Goal: Information Seeking & Learning: Check status

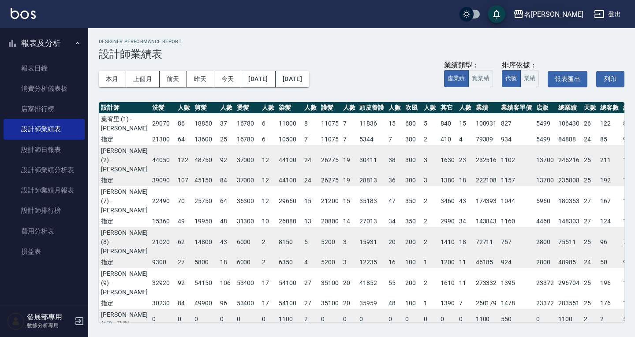
scroll to position [37, 0]
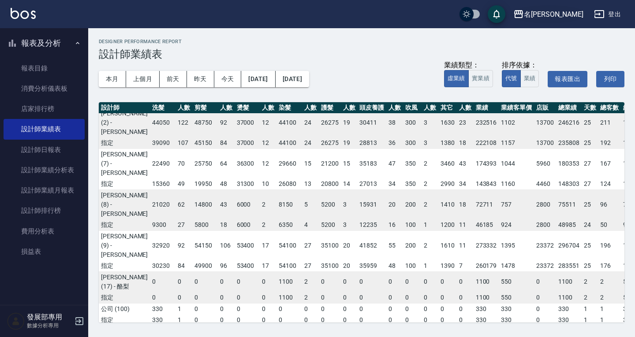
drag, startPoint x: 0, startPoint y: 0, endPoint x: 580, endPoint y: 10, distance: 579.6
click at [580, 10] on div "名留大龍" at bounding box center [553, 14] width 59 height 11
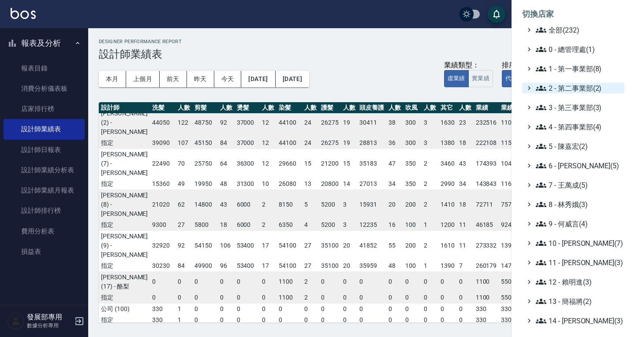
click at [568, 90] on span "2 - 第二事業部(2)" at bounding box center [577, 88] width 85 height 11
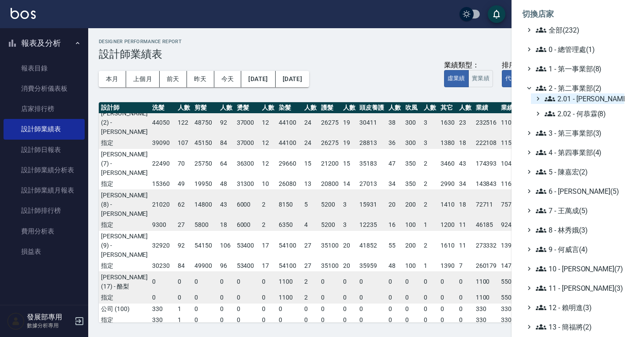
click at [575, 100] on span "2.01 - 李思敏(8)" at bounding box center [582, 98] width 76 height 11
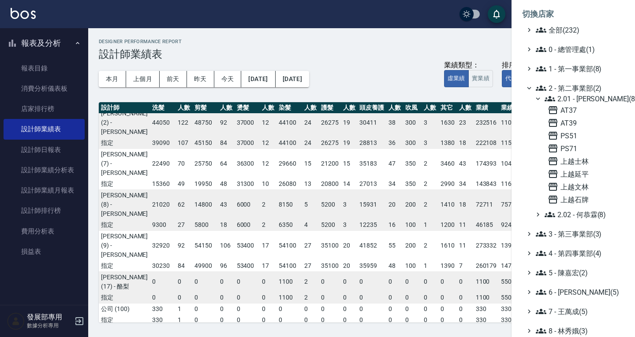
click at [575, 100] on span "2.01 - 李思敏(8)" at bounding box center [582, 98] width 76 height 11
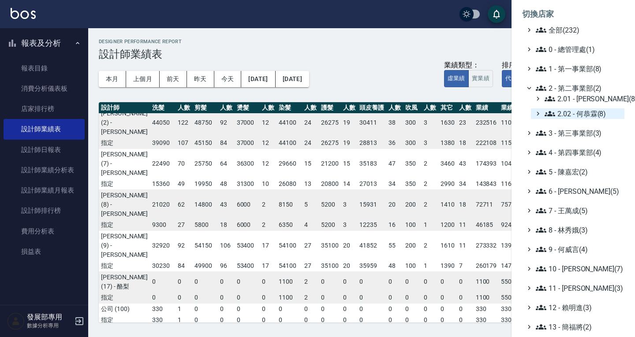
click at [571, 112] on span "2.02 - 何恭霖(8)" at bounding box center [582, 113] width 76 height 11
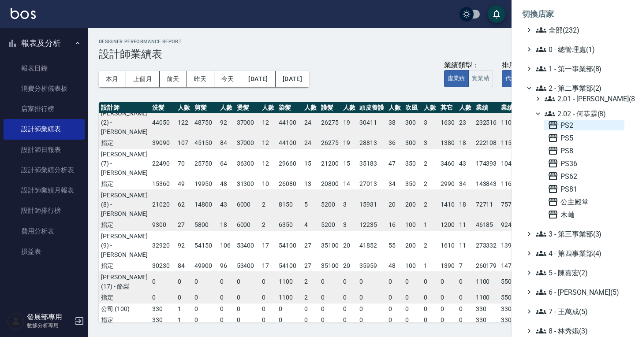
click at [571, 127] on span "PS2" at bounding box center [583, 125] width 73 height 11
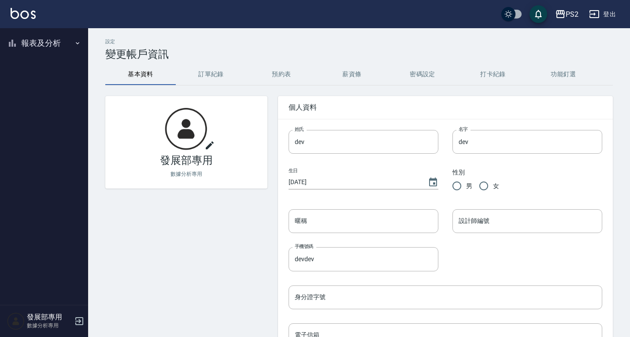
drag, startPoint x: 57, startPoint y: 45, endPoint x: 56, endPoint y: 36, distance: 9.3
click at [57, 45] on button "報表及分析" at bounding box center [44, 43] width 81 height 23
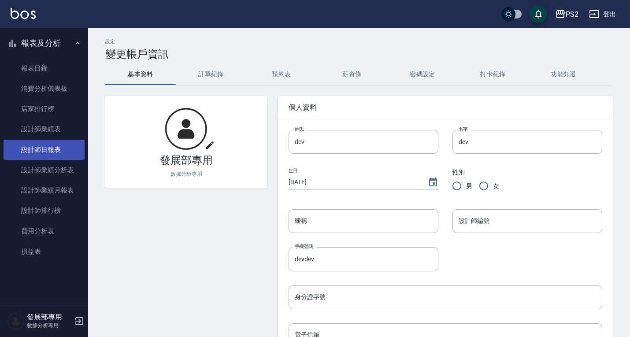
click at [56, 149] on link "設計師日報表" at bounding box center [44, 150] width 81 height 20
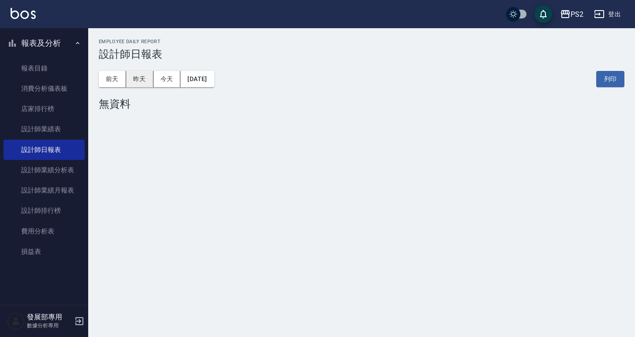
click at [149, 78] on button "昨天" at bounding box center [139, 79] width 27 height 16
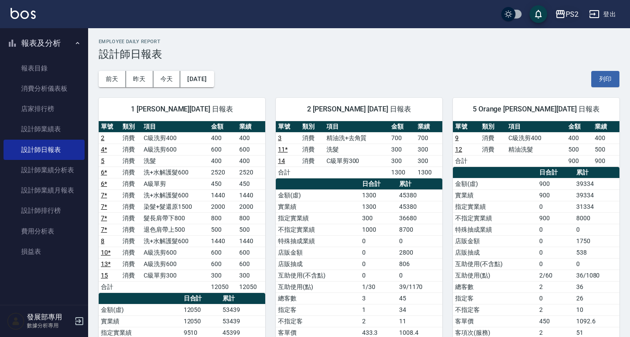
click at [565, 19] on button "PS2" at bounding box center [567, 14] width 30 height 18
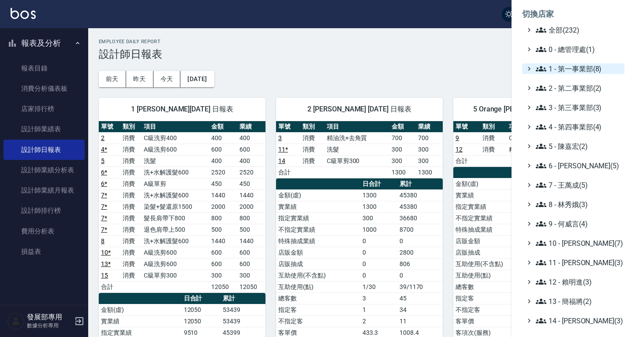
click at [572, 71] on span "1 - 第一事業部(8)" at bounding box center [577, 68] width 85 height 11
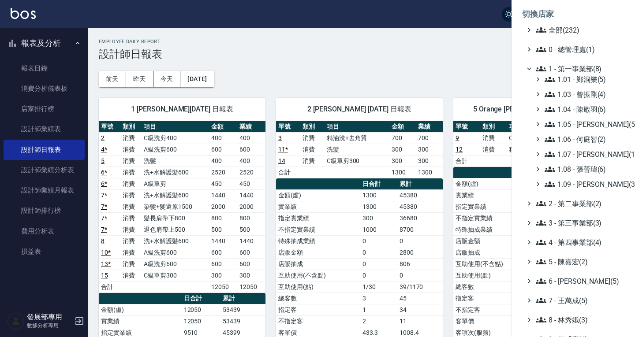
click at [575, 67] on span "1 - 第一事業部(8)" at bounding box center [577, 68] width 85 height 11
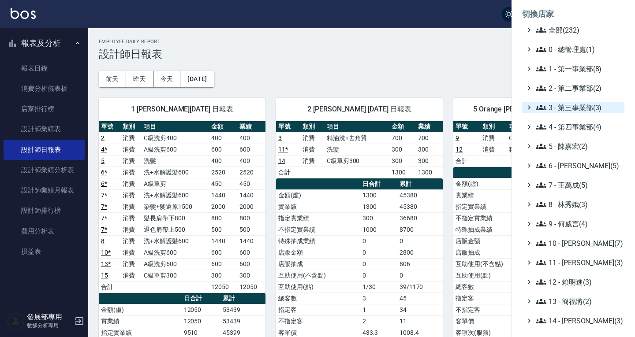
click at [576, 111] on span "3 - 第三事業部(3)" at bounding box center [577, 107] width 85 height 11
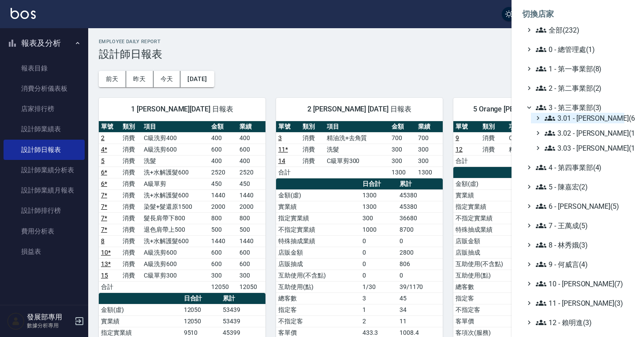
click at [577, 119] on span "3.01 - [PERSON_NAME](6)" at bounding box center [582, 118] width 76 height 11
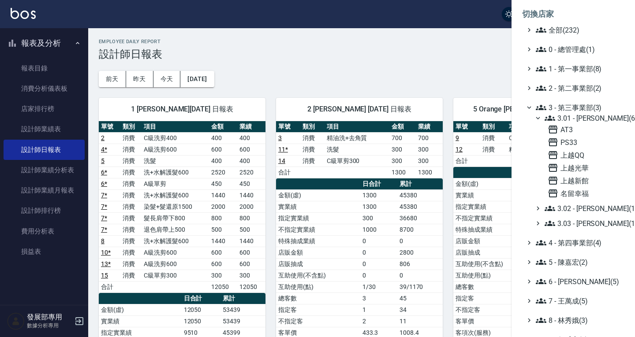
click at [586, 119] on span "3.01 - [PERSON_NAME](6)" at bounding box center [582, 118] width 76 height 11
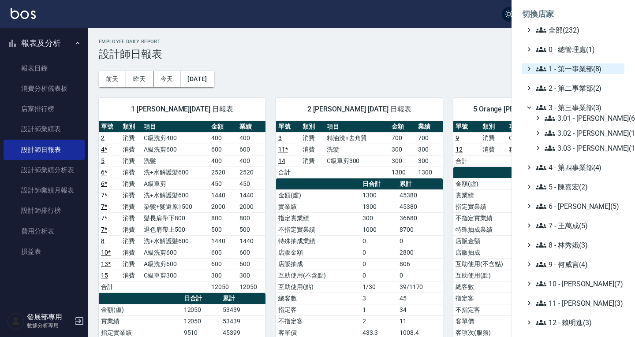
click at [576, 74] on span "1 - 第一事業部(8)" at bounding box center [577, 68] width 85 height 11
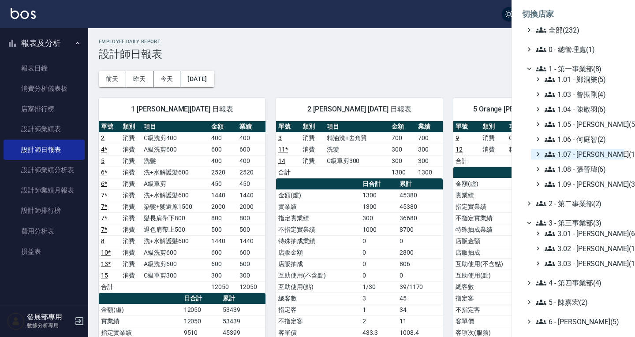
click at [589, 157] on span "1.07 - [PERSON_NAME](11)" at bounding box center [582, 154] width 76 height 11
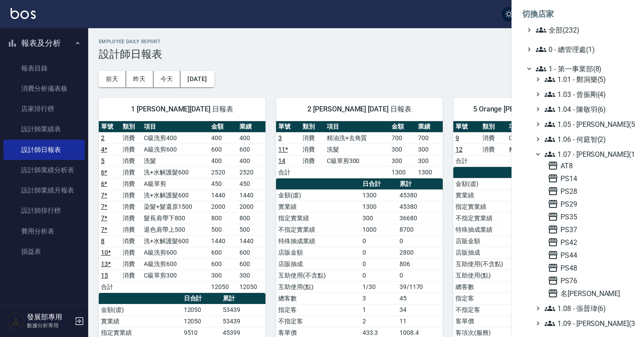
click at [589, 157] on span "1.07 - [PERSON_NAME](11)" at bounding box center [582, 154] width 76 height 11
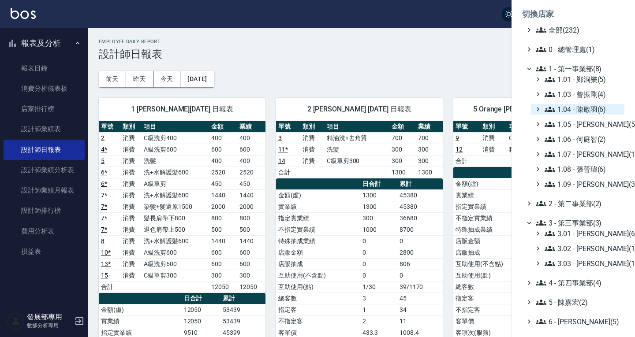
click at [585, 110] on span "1.04 - 陳敬羽(6)" at bounding box center [582, 109] width 76 height 11
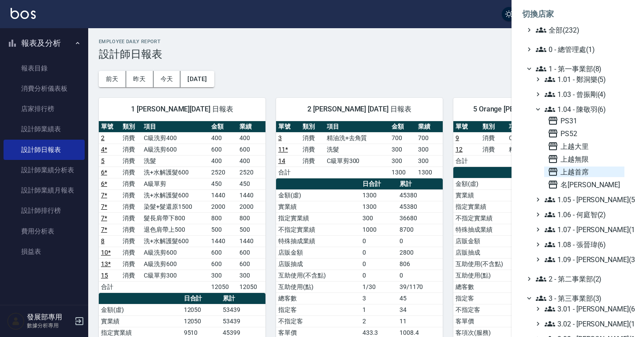
click at [588, 175] on span "上越首席" at bounding box center [583, 172] width 73 height 11
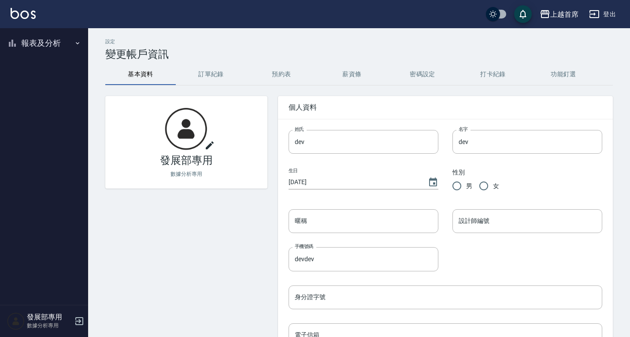
click at [60, 45] on button "報表及分析" at bounding box center [44, 43] width 81 height 23
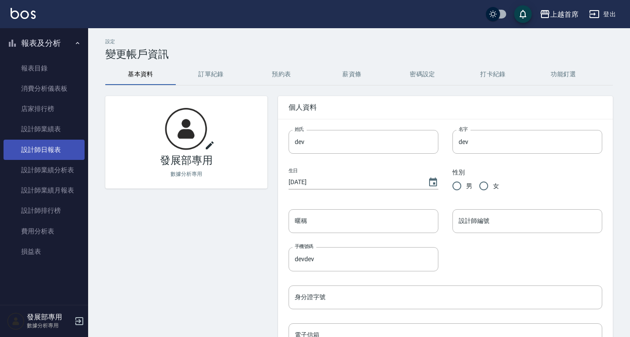
click at [52, 147] on link "設計師日報表" at bounding box center [44, 150] width 81 height 20
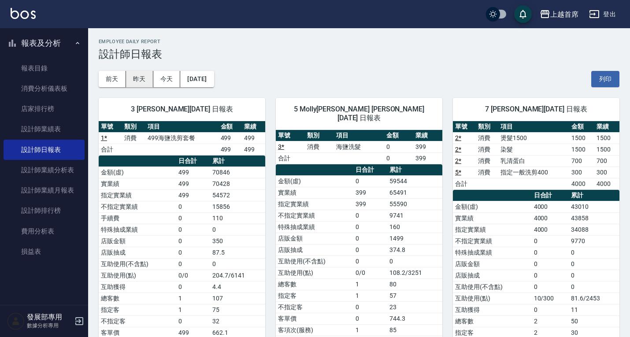
click at [139, 80] on button "昨天" at bounding box center [139, 79] width 27 height 16
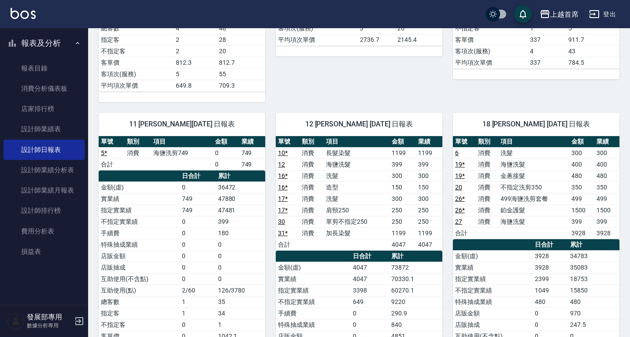
scroll to position [661, 0]
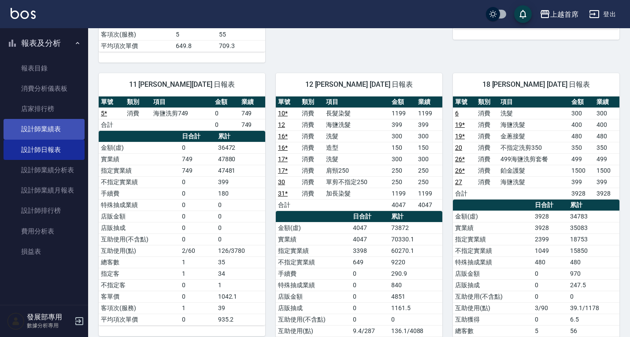
click at [57, 127] on link "設計師業績表" at bounding box center [44, 129] width 81 height 20
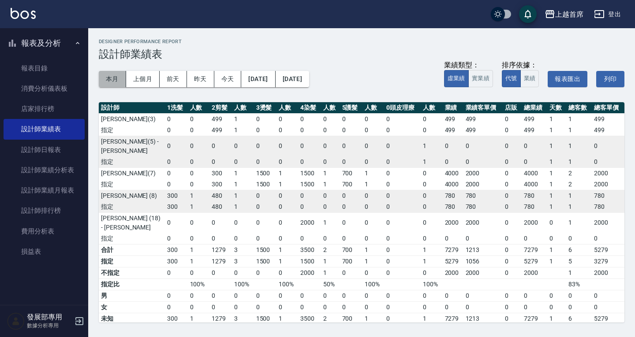
click at [119, 76] on button "本月" at bounding box center [112, 79] width 27 height 16
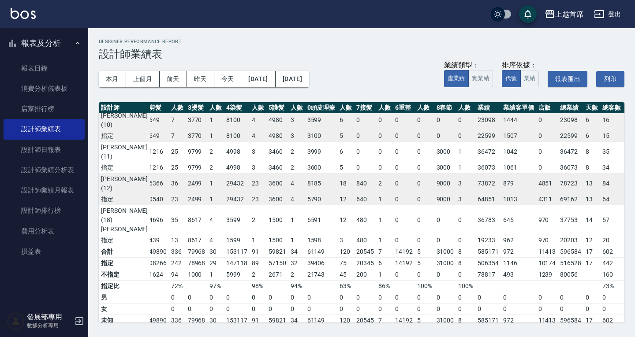
scroll to position [245, 45]
click at [145, 85] on button "上個月" at bounding box center [142, 79] width 33 height 16
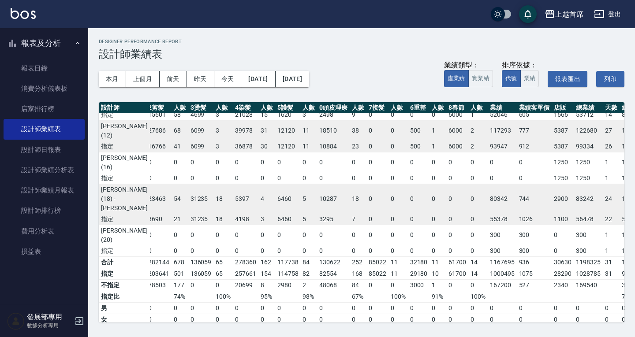
scroll to position [297, 62]
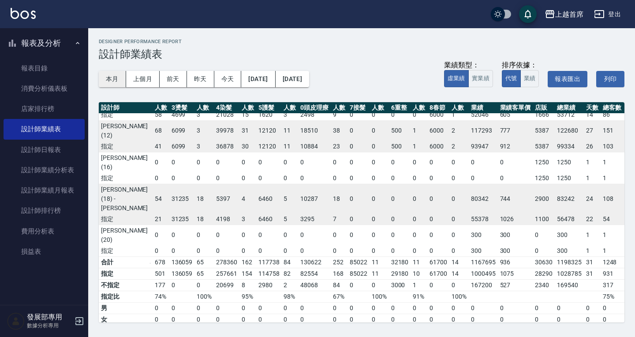
click at [120, 76] on button "本月" at bounding box center [112, 79] width 27 height 16
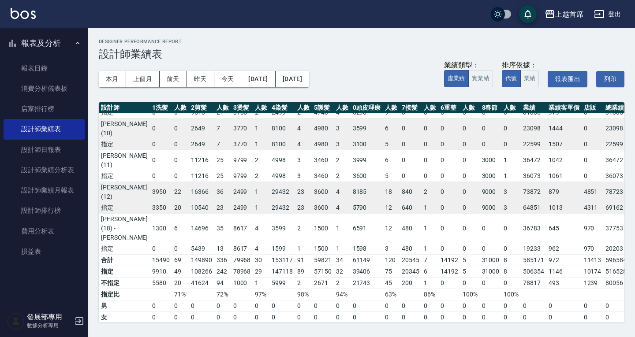
scroll to position [236, 0]
click at [119, 78] on button "本月" at bounding box center [112, 79] width 27 height 16
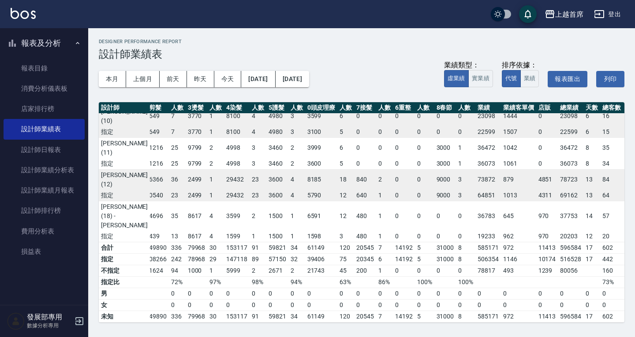
scroll to position [273, 45]
